Goal: Complete application form: Complete application form

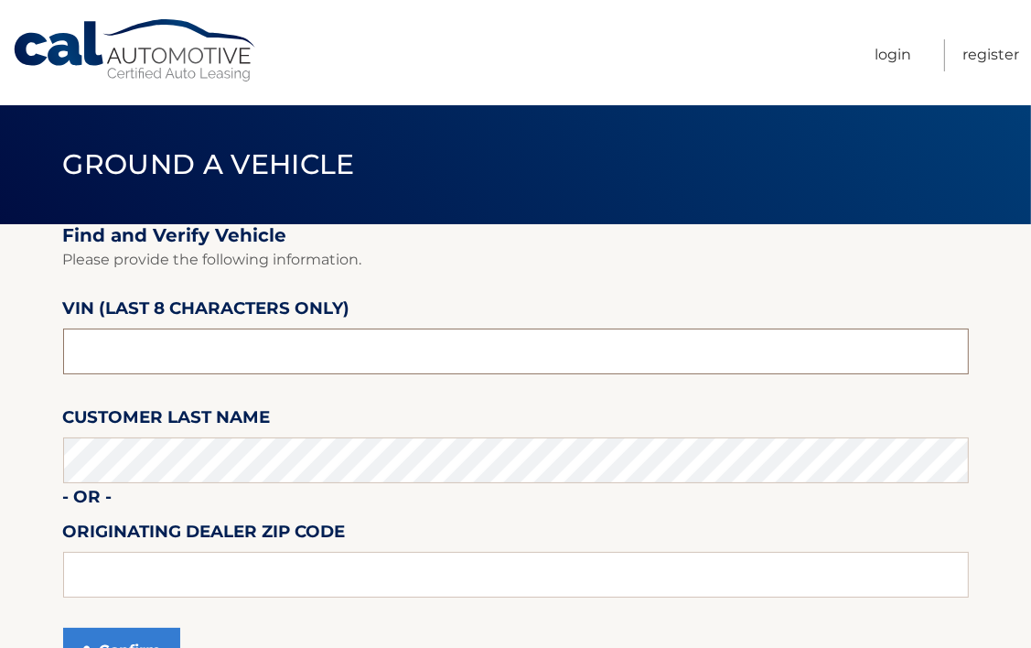
click at [246, 328] on input "text" at bounding box center [516, 351] width 906 height 46
type input "NT184290"
click at [215, 566] on input "text" at bounding box center [516, 575] width 906 height 46
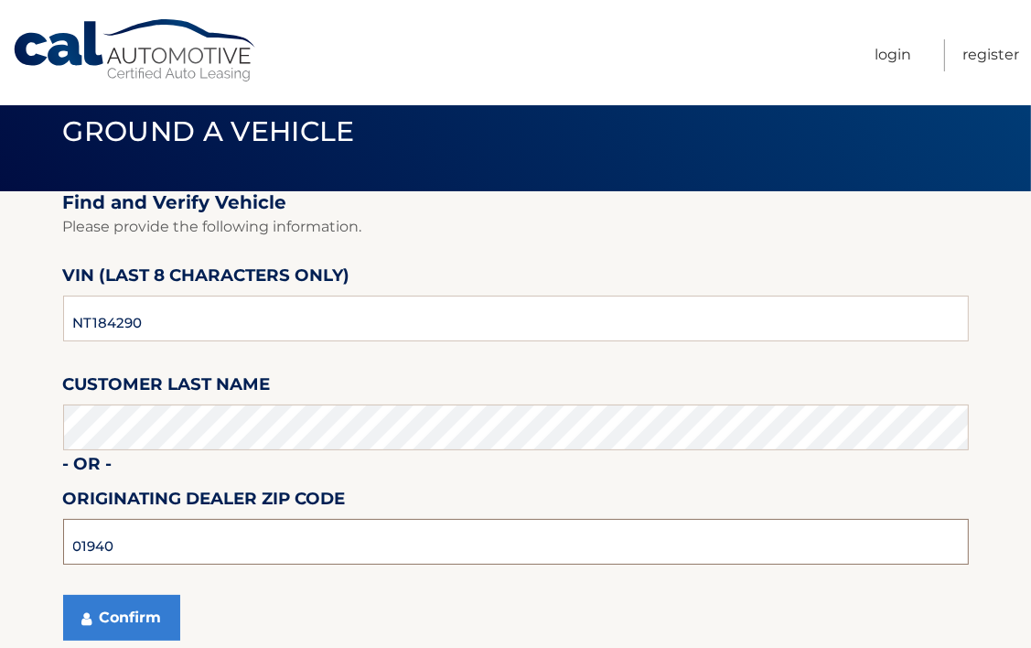
scroll to position [91, 0]
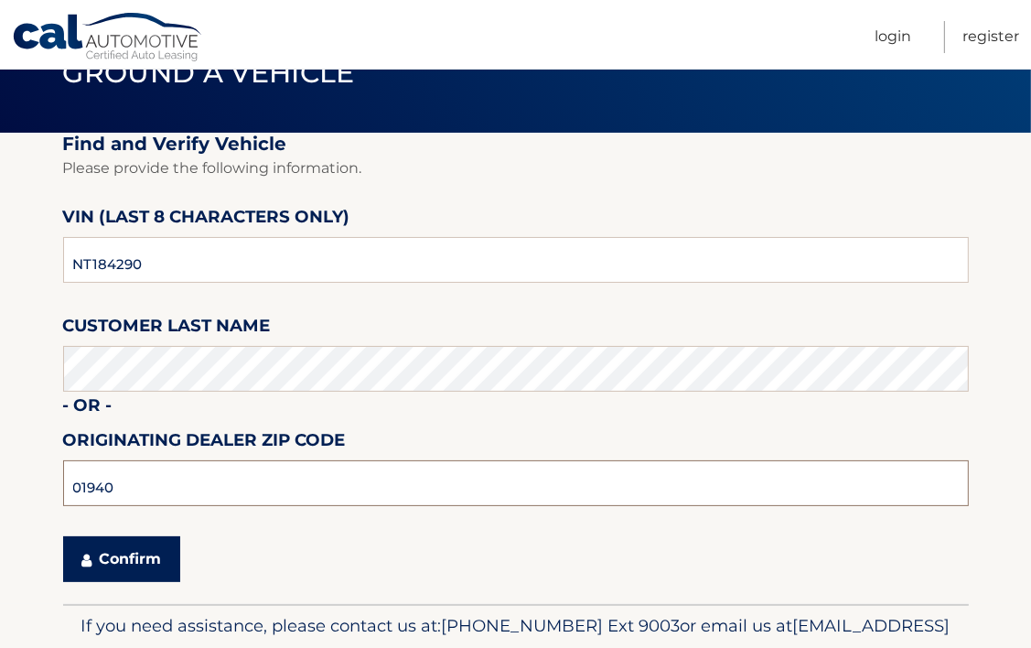
type input "01940"
click at [152, 566] on button "Confirm" at bounding box center [121, 559] width 117 height 46
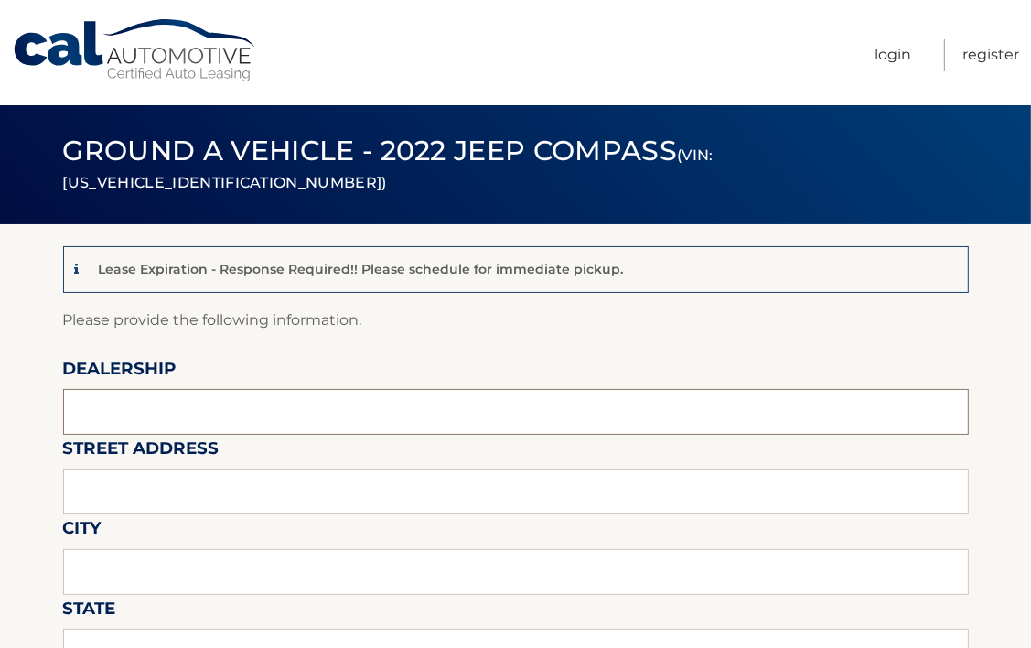
click at [154, 400] on input "text" at bounding box center [516, 412] width 906 height 46
type input "[PERSON_NAME] JEEP CHRYSLER"
type input "353. [GEOGRAPHIC_DATA]"
type input "LYNNFIELD"
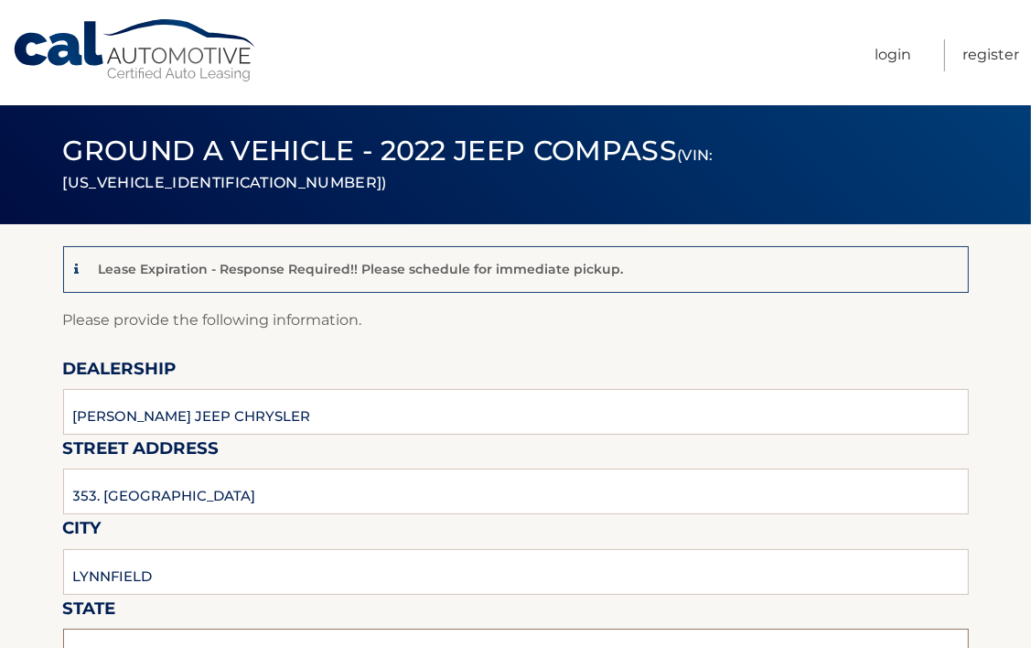
type input "MA"
type input "01940"
type input "[PERSON_NAME]"
type input "[PHONE_NUMBER]"
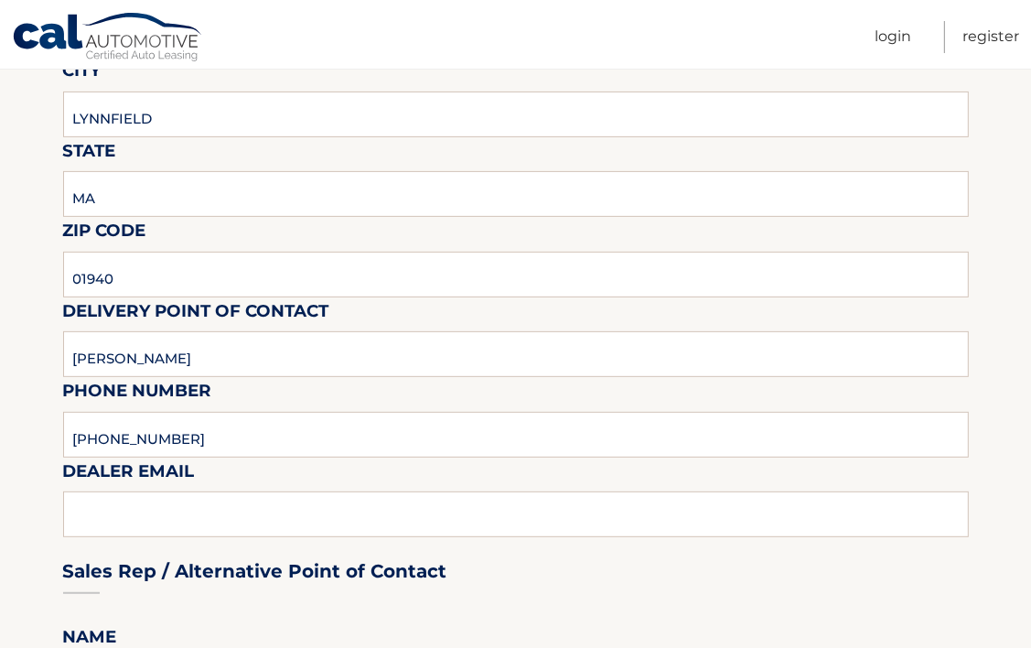
scroll to position [549, 0]
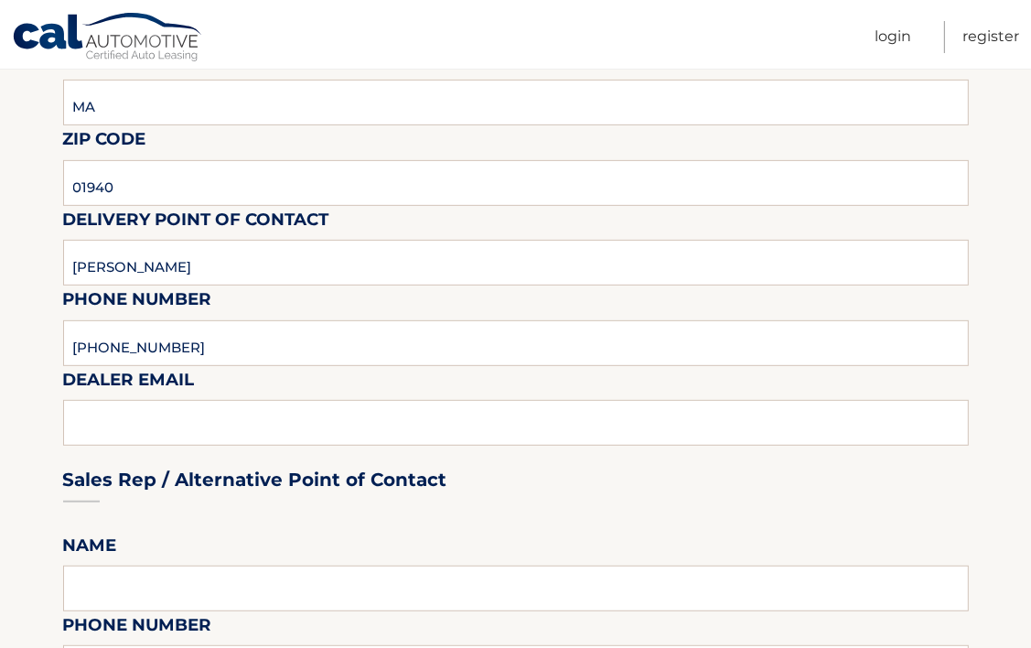
click at [228, 431] on div "Sales Rep / Alternative Point of Contact" at bounding box center [516, 445] width 906 height 129
click at [228, 428] on div "Sales Rep / Alternative Point of Contact" at bounding box center [516, 445] width 906 height 129
click at [107, 432] on div "Sales Rep / Alternative Point of Contact" at bounding box center [516, 445] width 906 height 129
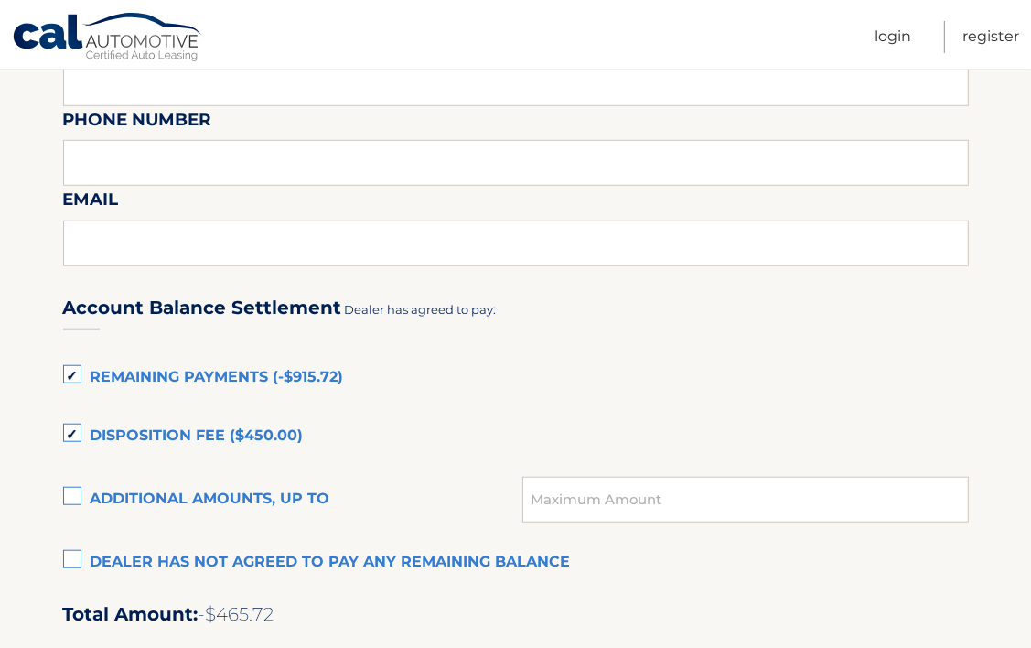
scroll to position [1098, 0]
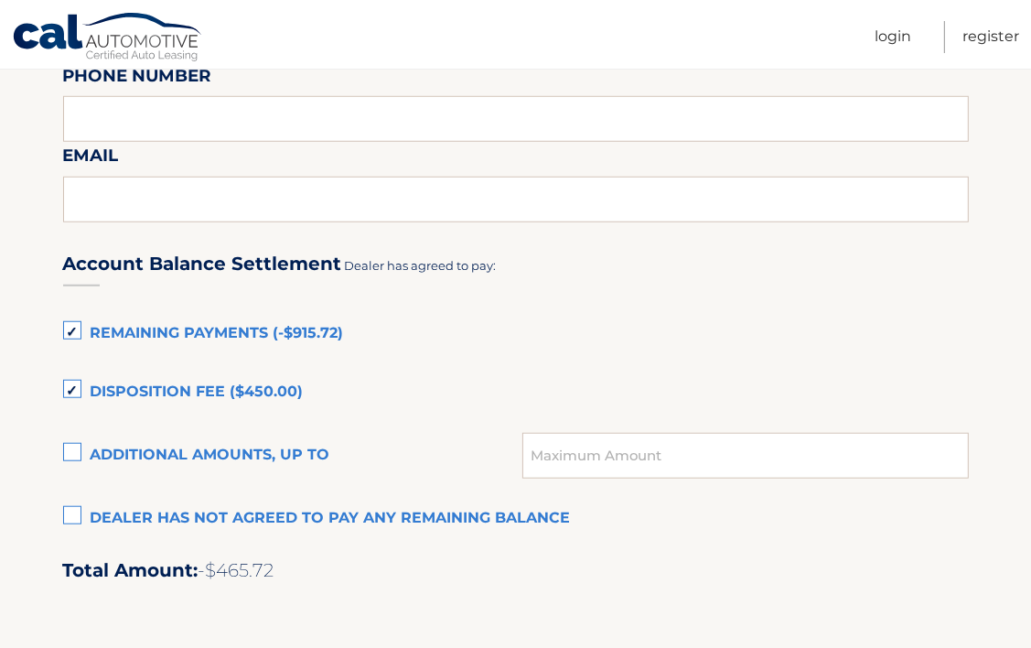
click at [73, 519] on label "Dealer has not agreed to pay any remaining balance" at bounding box center [516, 518] width 906 height 37
click at [0, 0] on input "Dealer has not agreed to pay any remaining balance" at bounding box center [0, 0] width 0 height 0
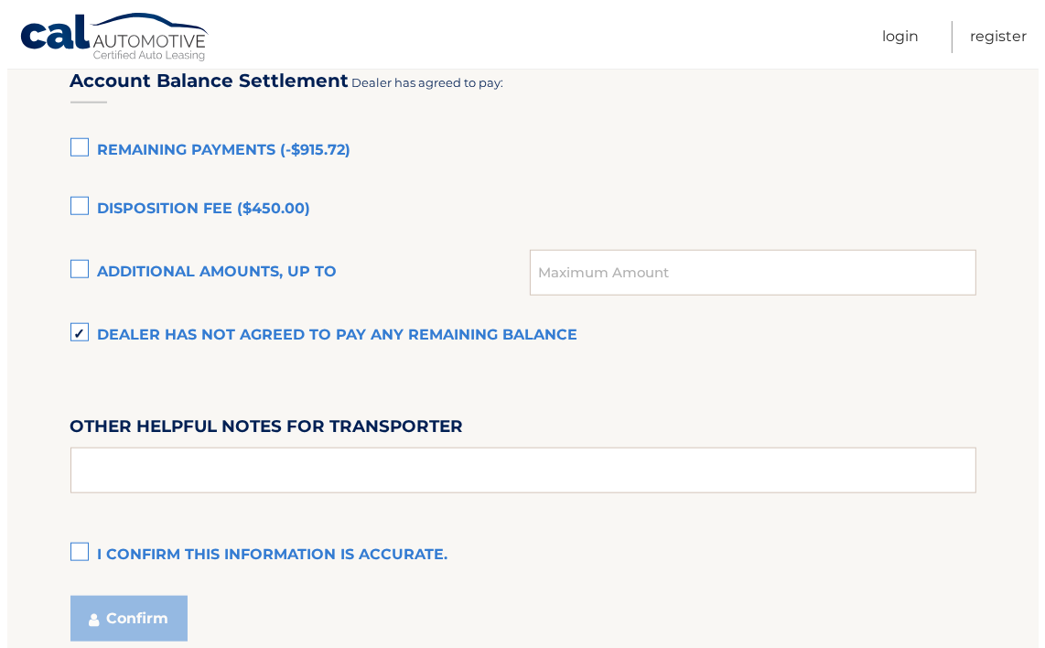
scroll to position [1372, 0]
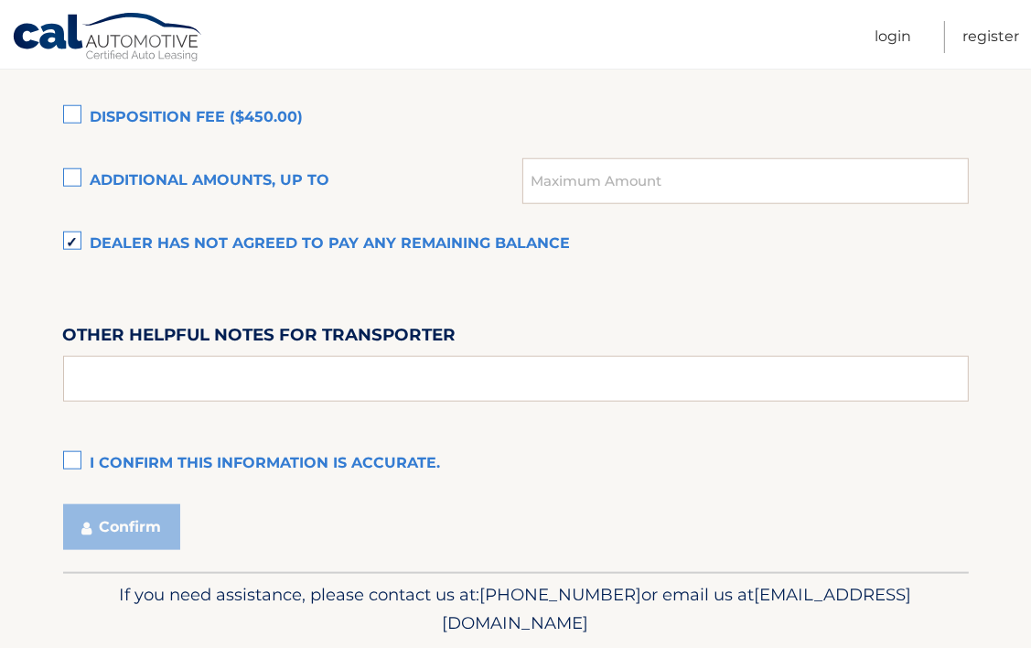
click at [66, 450] on label "I confirm this information is accurate." at bounding box center [516, 464] width 906 height 37
click at [0, 0] on input "I confirm this information is accurate." at bounding box center [0, 0] width 0 height 0
click at [128, 517] on button "Confirm" at bounding box center [121, 527] width 117 height 46
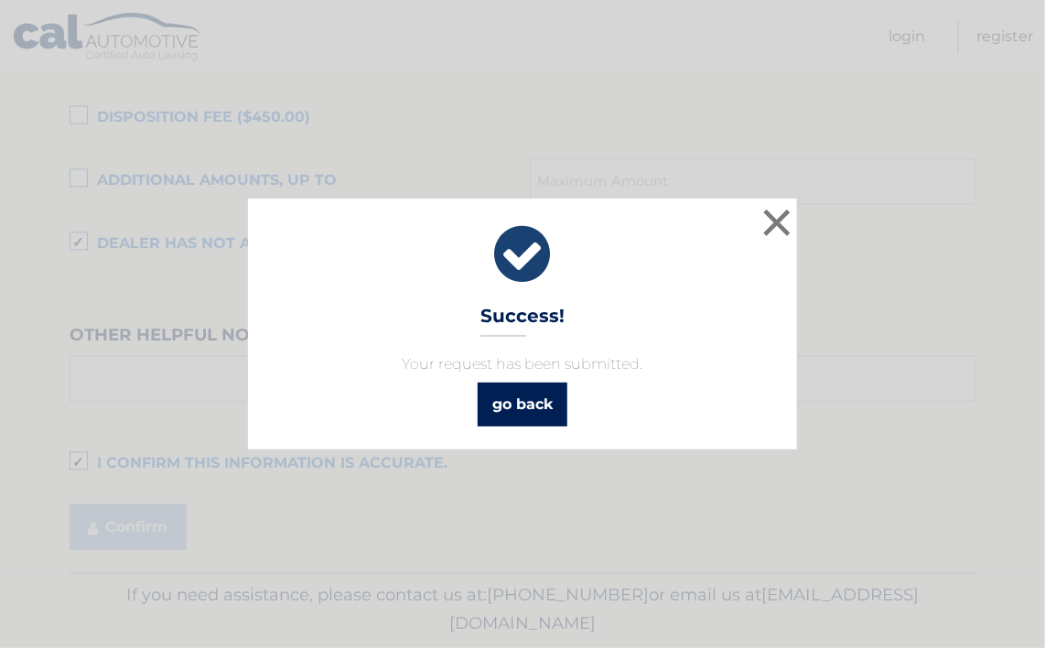
click at [543, 409] on link "go back" at bounding box center [523, 404] width 90 height 44
